Goal: Task Accomplishment & Management: Use online tool/utility

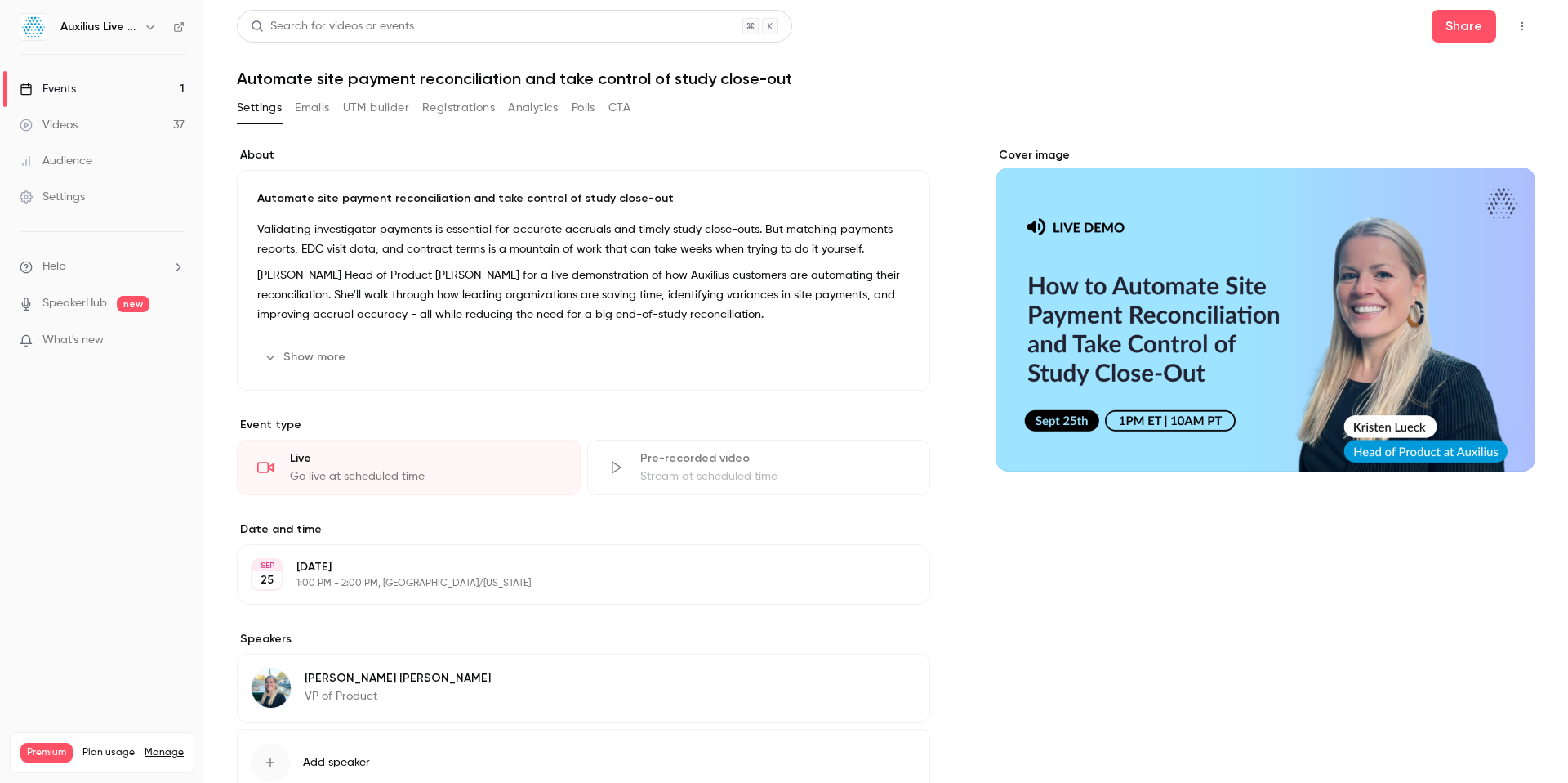
scroll to position [114, 0]
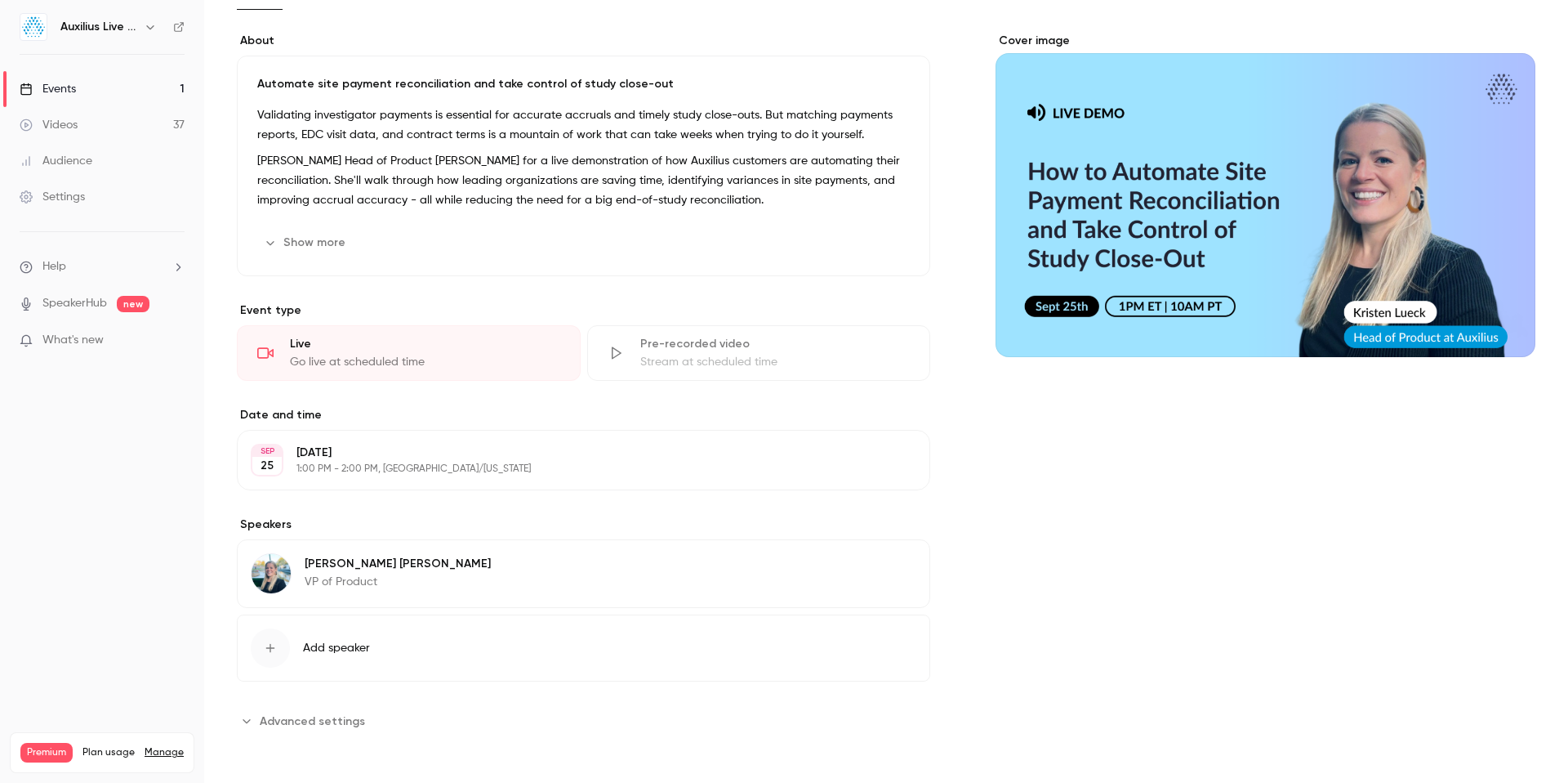
click at [74, 92] on div "Events" at bounding box center [47, 89] width 56 height 17
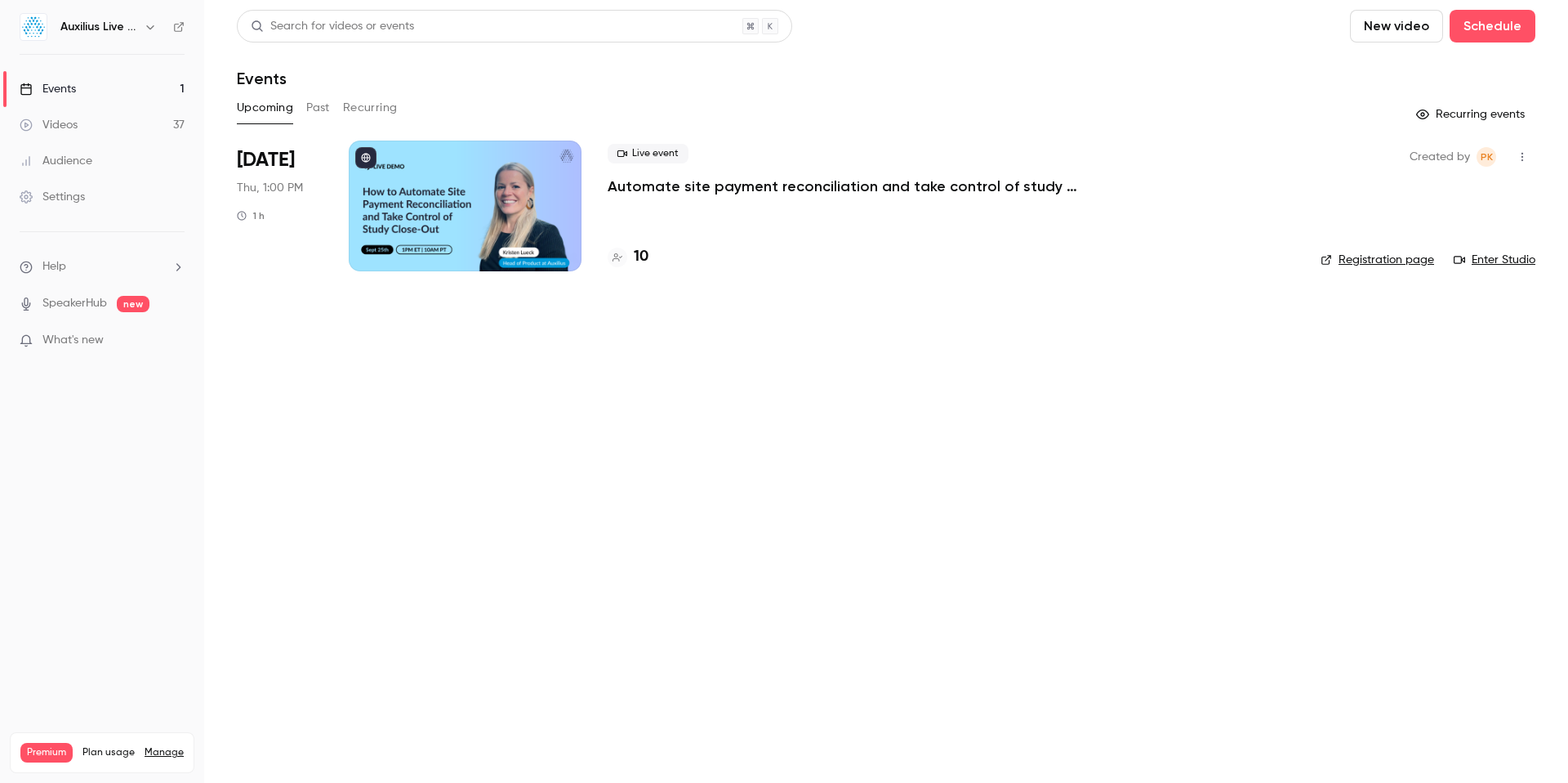
click at [489, 224] on div at bounding box center [465, 206] width 233 height 130
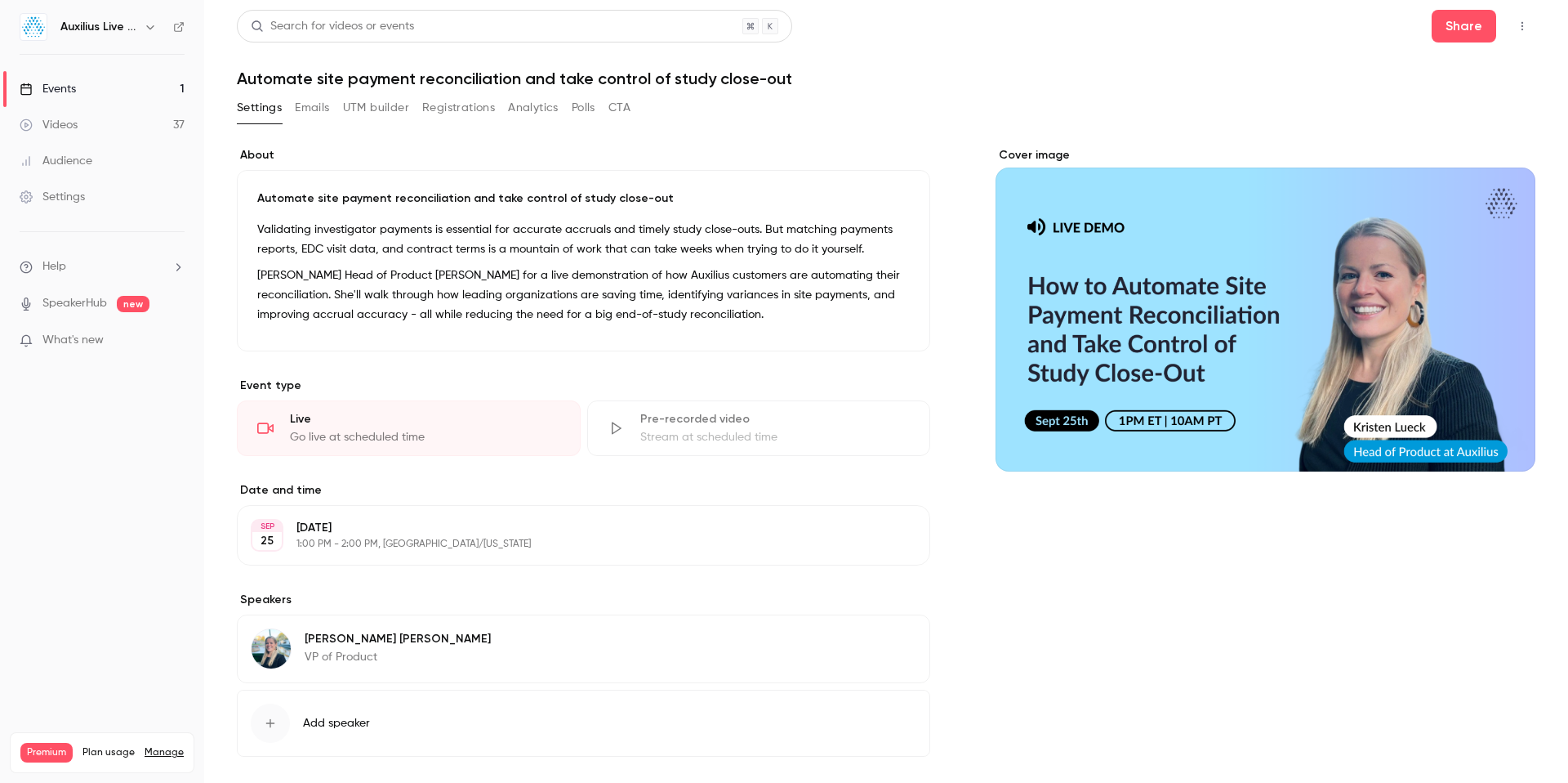
click at [380, 110] on button "UTM builder" at bounding box center [376, 107] width 66 height 26
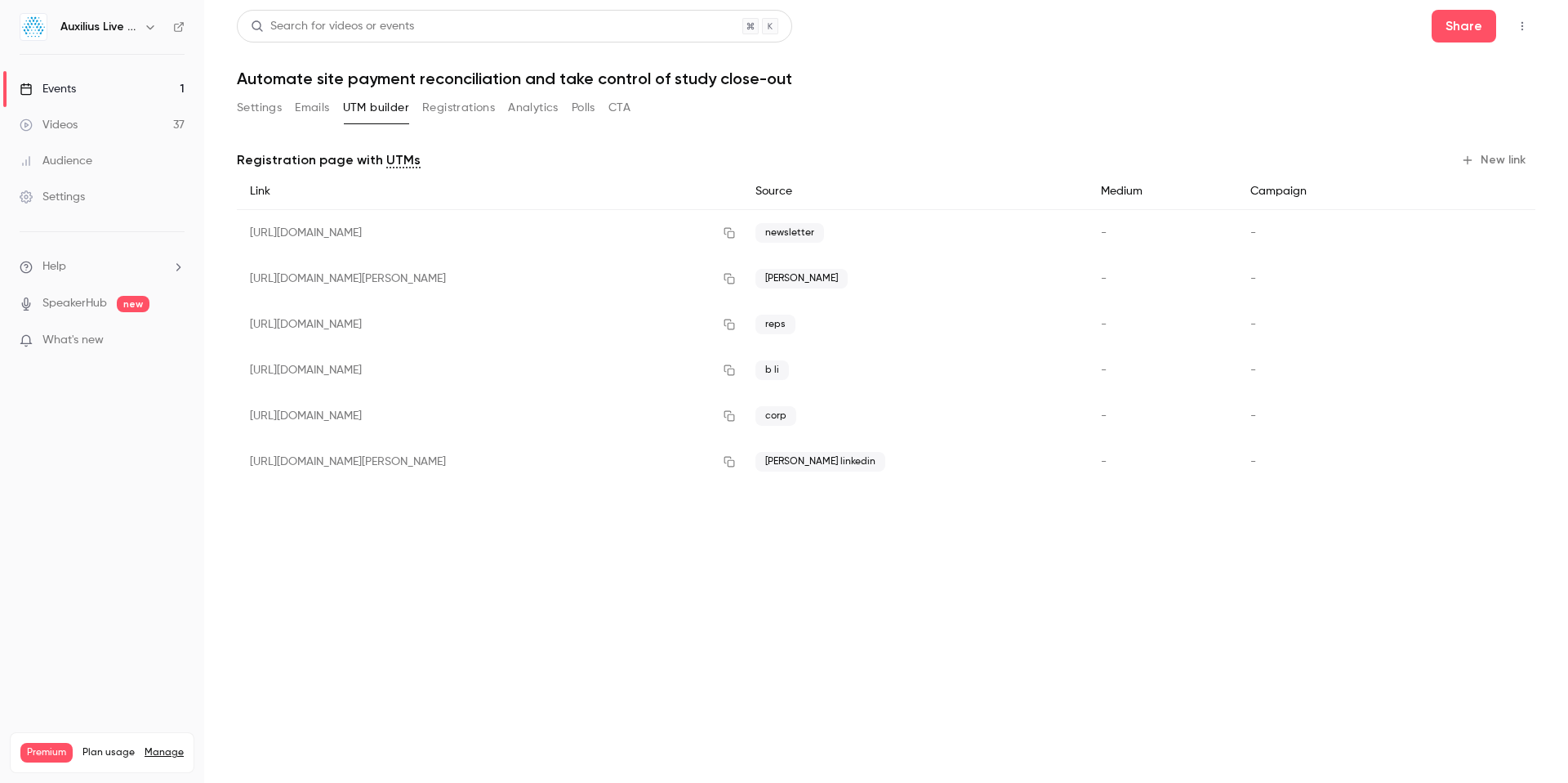
click at [1481, 156] on button "New link" at bounding box center [1494, 160] width 81 height 26
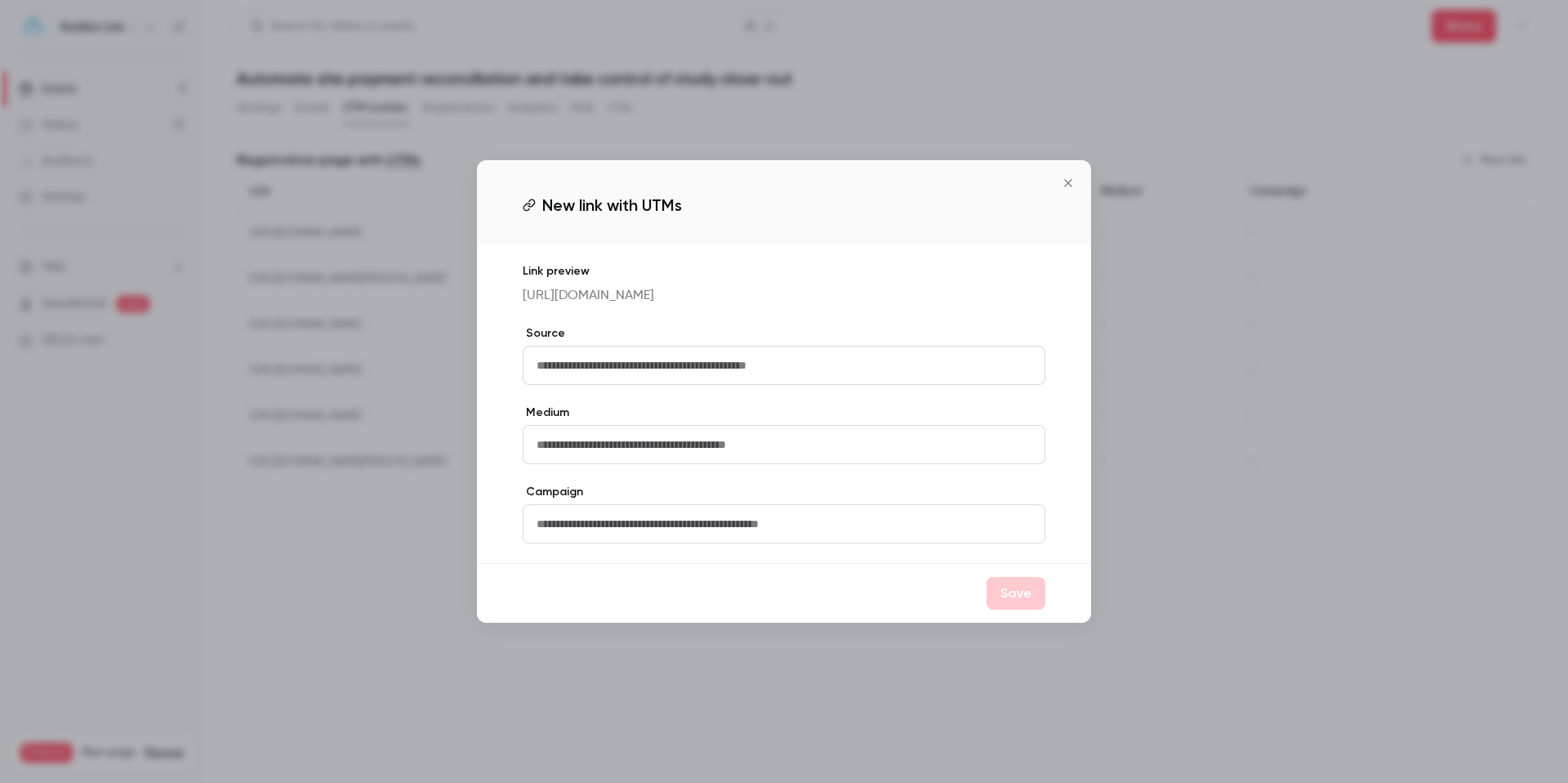
click at [1072, 182] on icon "Close" at bounding box center [1068, 183] width 19 height 13
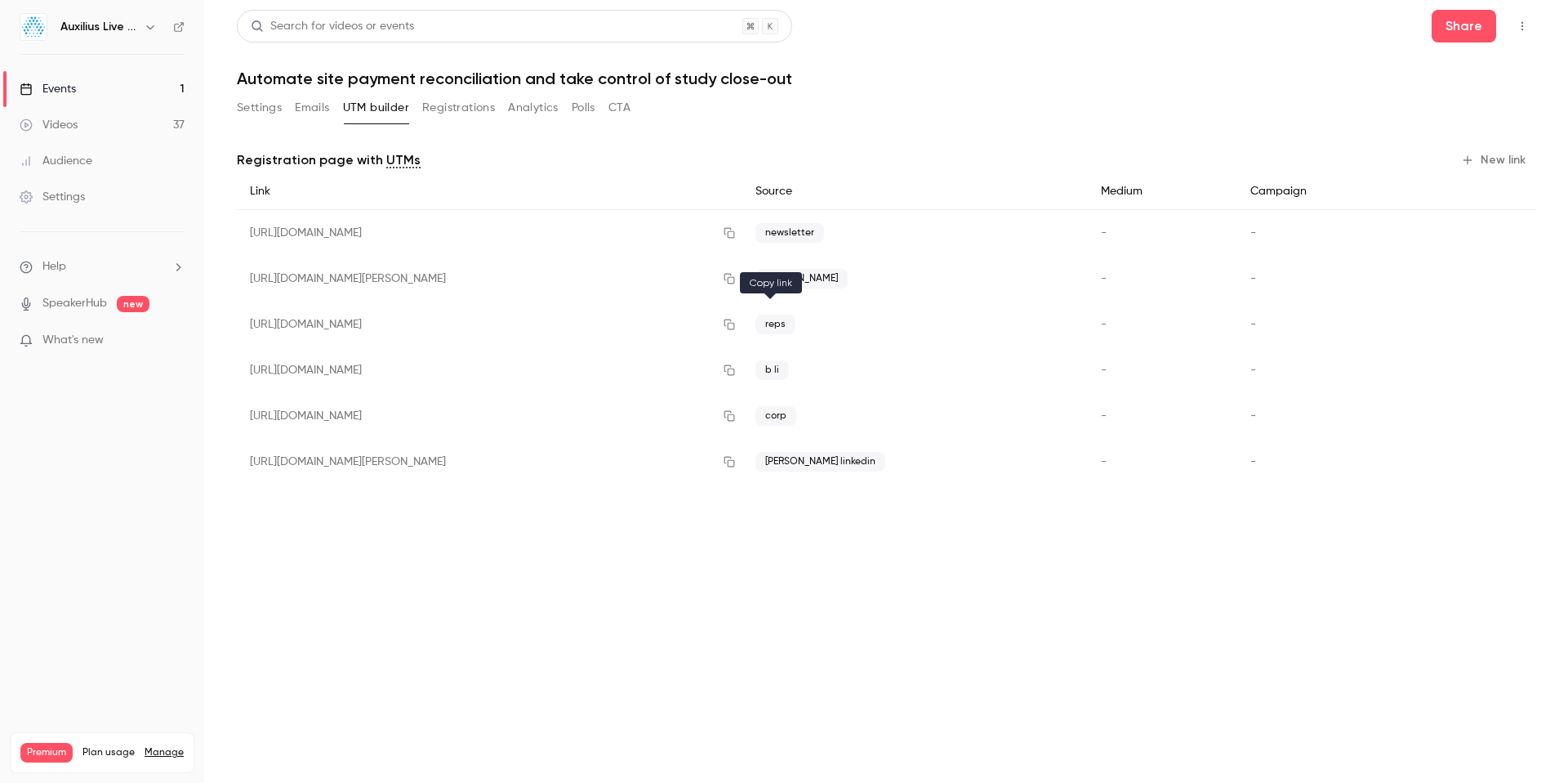
click at [735, 327] on icon "button" at bounding box center [729, 324] width 11 height 11
click at [736, 418] on icon "button" at bounding box center [729, 416] width 13 height 12
click at [96, 92] on link "Events 1" at bounding box center [102, 89] width 204 height 36
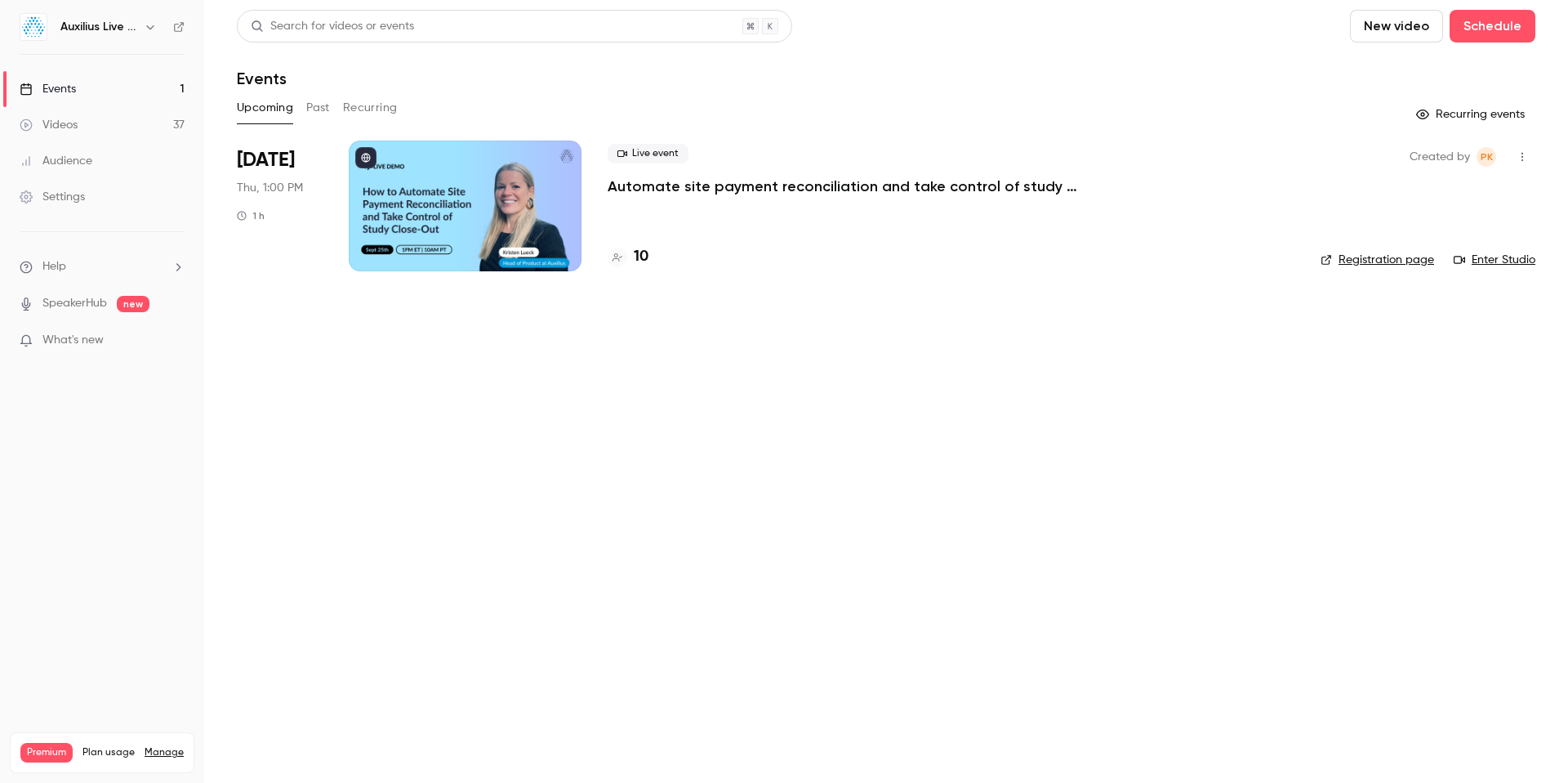
click at [742, 187] on p "Automate site payment reconciliation and take control of study close-out" at bounding box center [852, 186] width 490 height 19
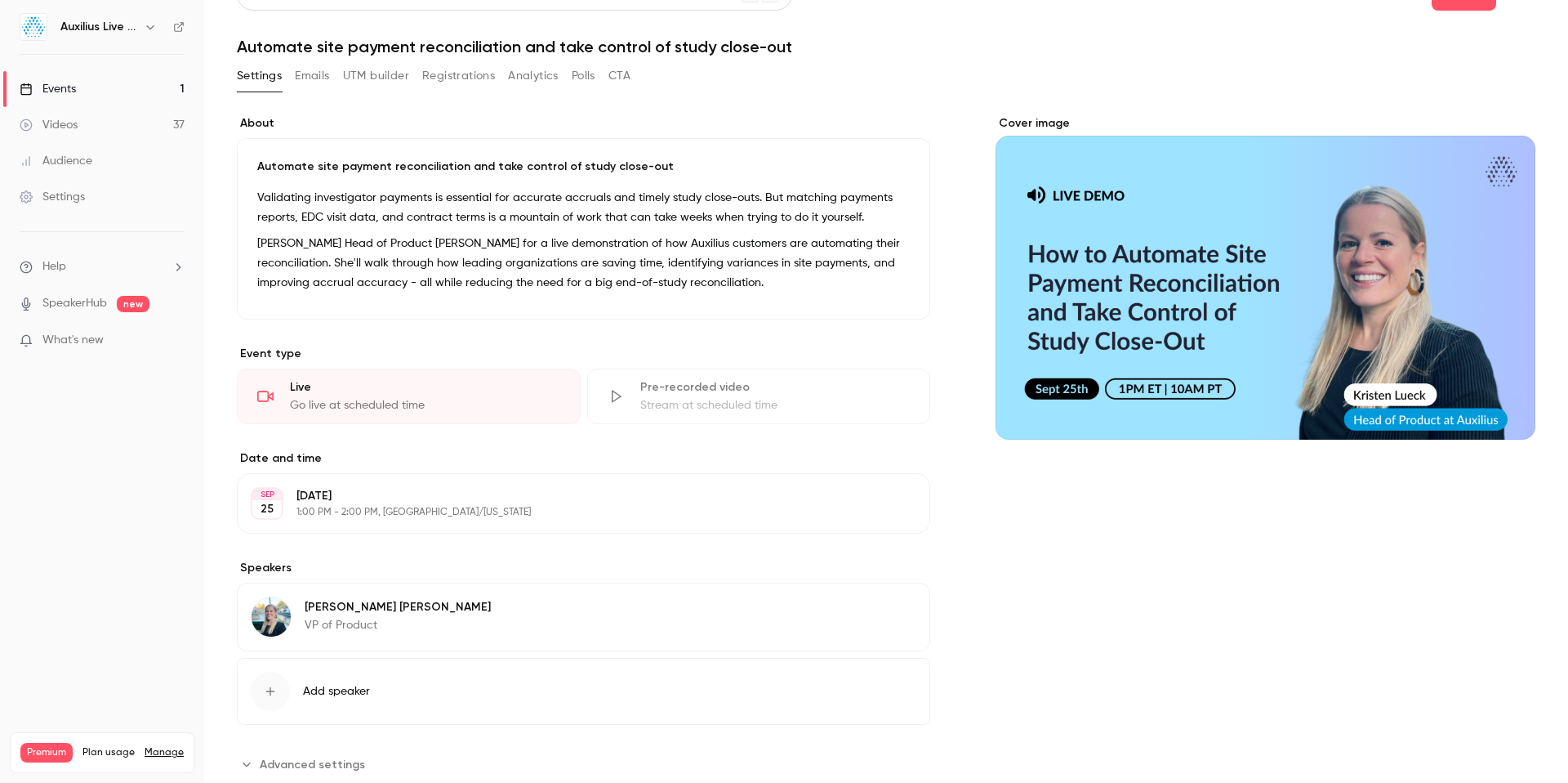
scroll to position [32, 0]
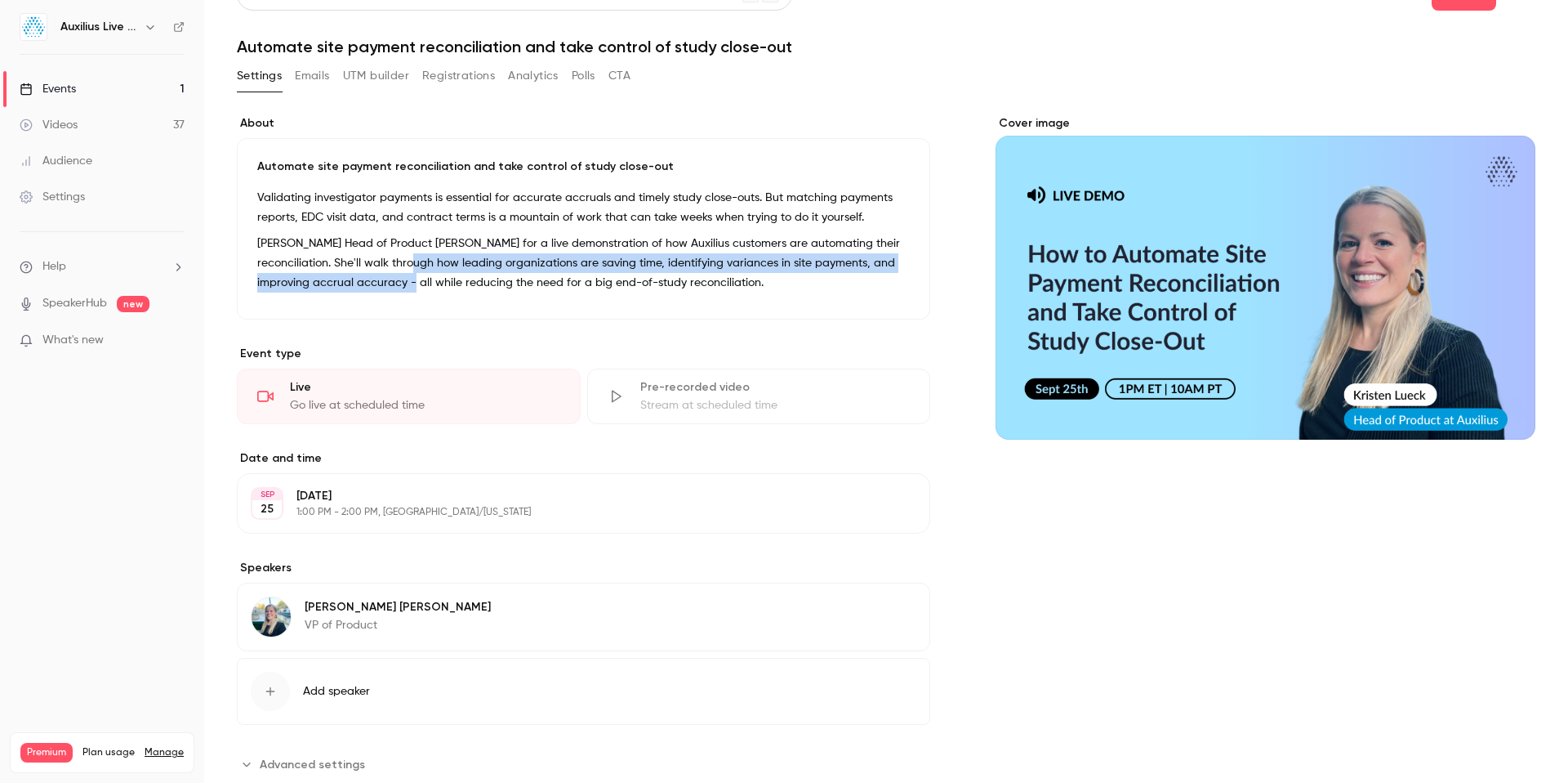
drag, startPoint x: 413, startPoint y: 266, endPoint x: 413, endPoint y: 279, distance: 13.0
click at [413, 279] on p "[PERSON_NAME] Head of Product [PERSON_NAME] for a live demonstration of how Aux…" at bounding box center [583, 263] width 652 height 58
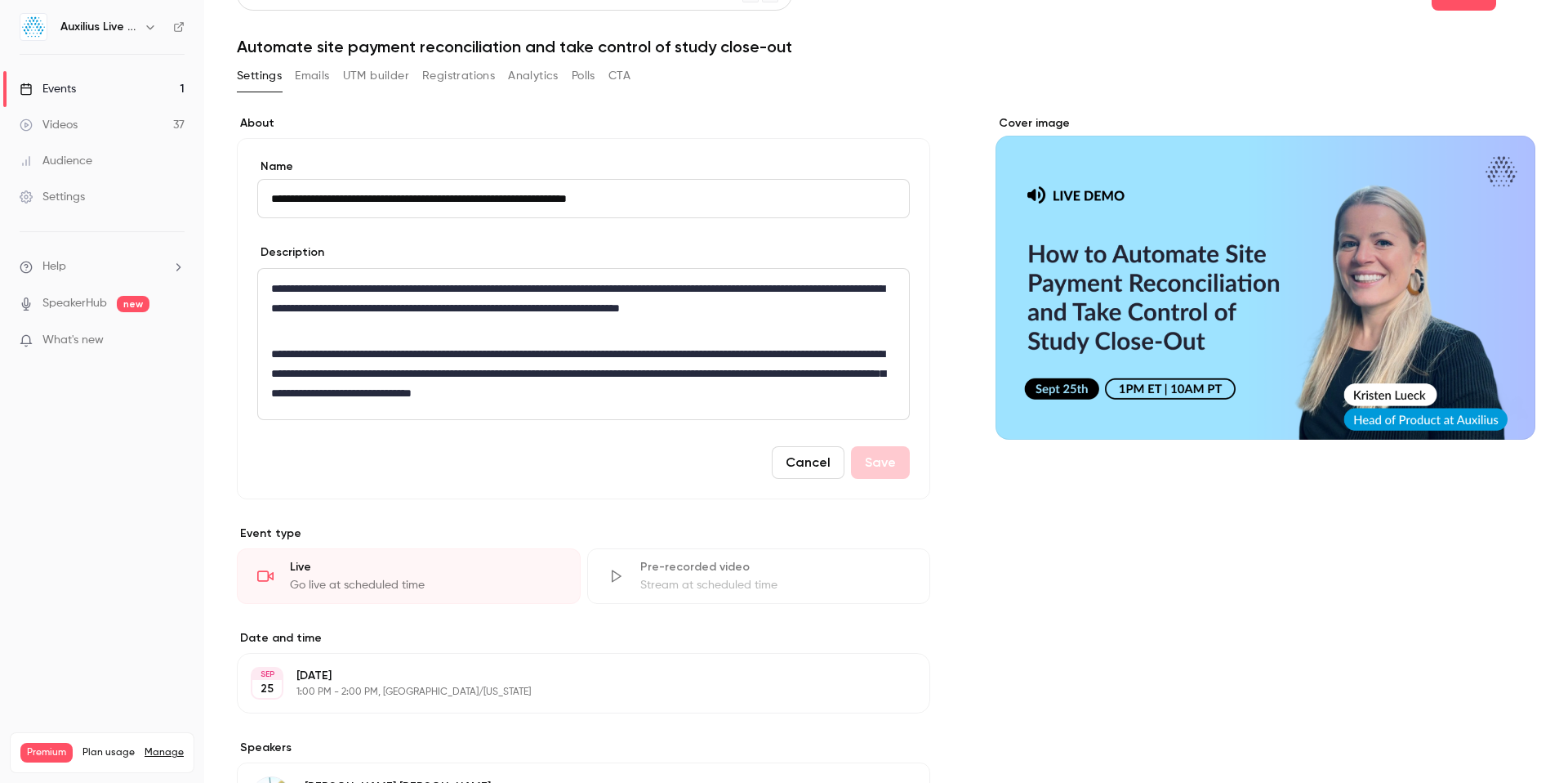
scroll to position [0, 0]
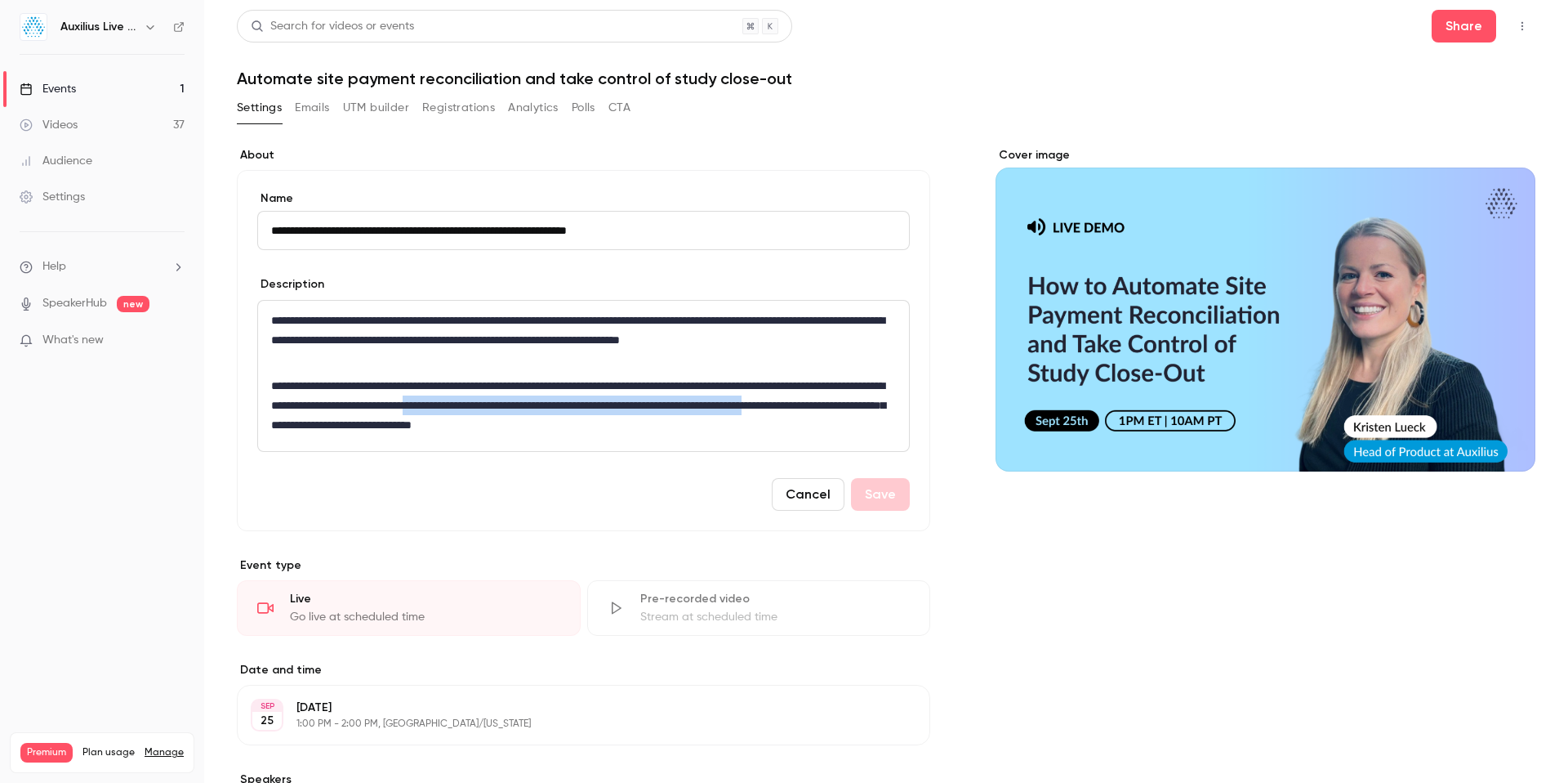
drag, startPoint x: 611, startPoint y: 405, endPoint x: 439, endPoint y: 426, distance: 173.3
click at [439, 426] on p "**********" at bounding box center [584, 405] width 625 height 58
copy p "**********"
